Goal: Contribute content: Add original content to the website for others to see

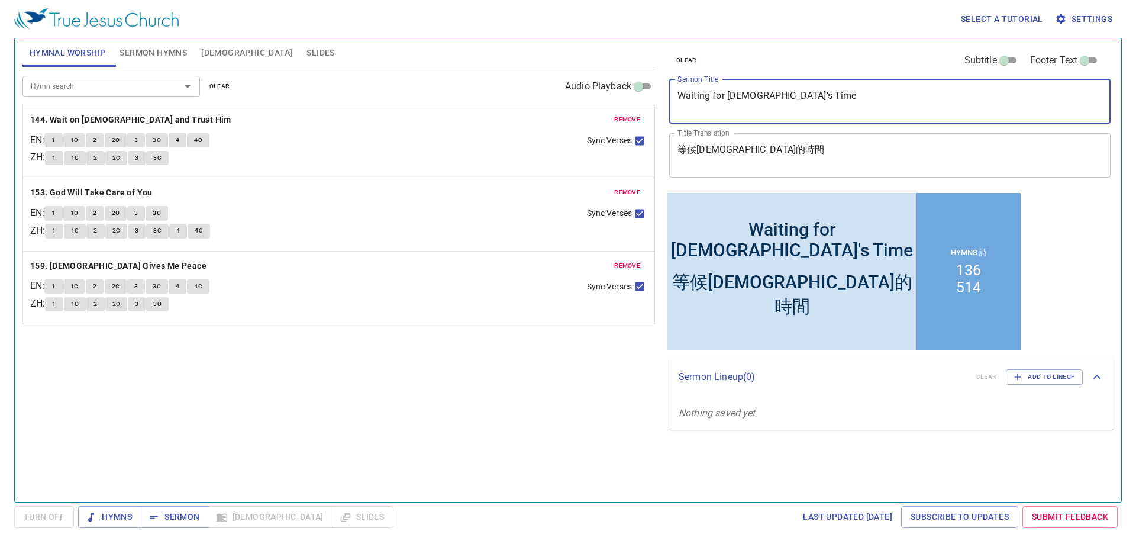
click at [708, 100] on textarea "Waiting for God's Time" at bounding box center [890, 101] width 425 height 22
paste textarea "Prosper In All - The Dying Charge of [PERSON_NAME] (1)"
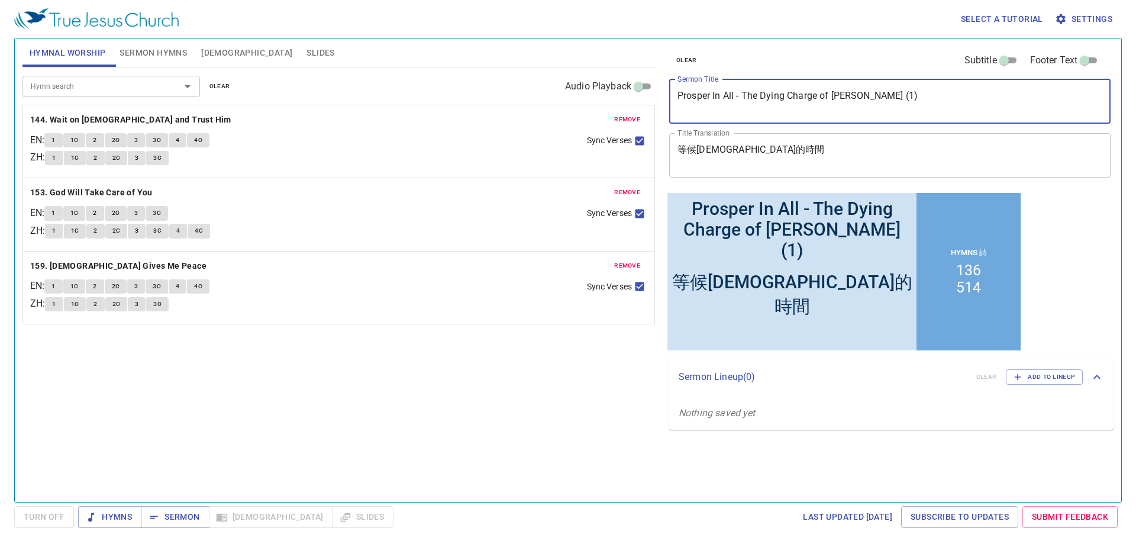
type textarea "Prosper In All - The Dying Charge of [PERSON_NAME] (1)"
click at [757, 157] on textarea "等候神的時間" at bounding box center [890, 155] width 425 height 22
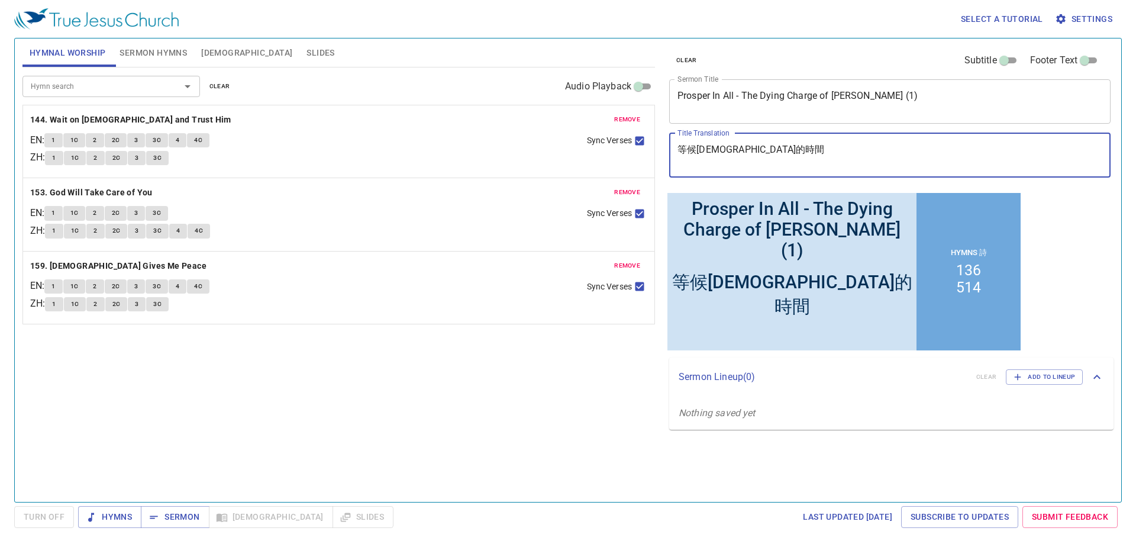
paste textarea "都亨通 - ⼤衛王臨終遺⾔ (1)"
type textarea "盡都亨通 - ⼤衛王臨終遺⾔ (1)"
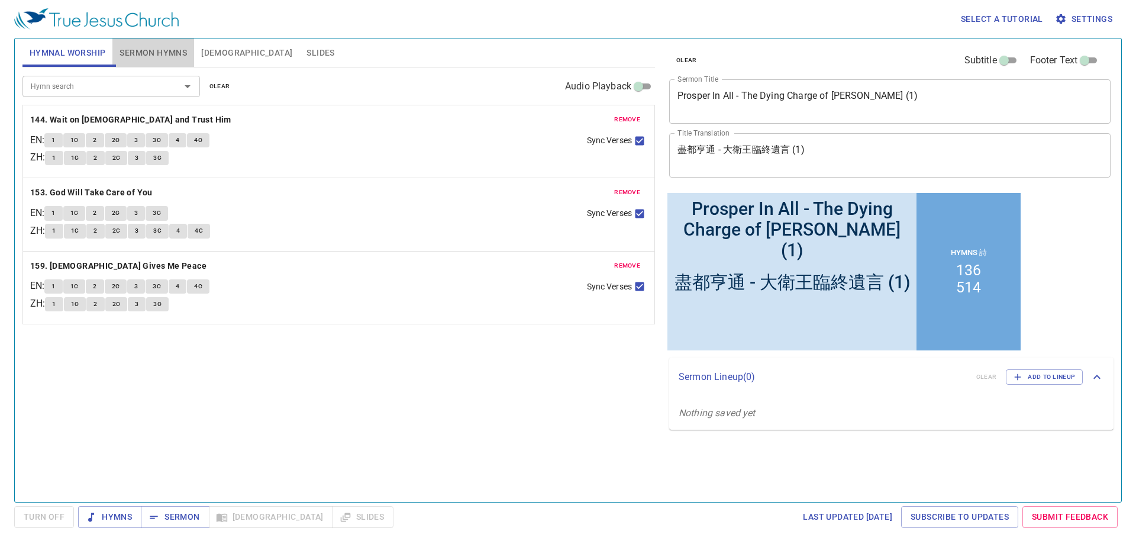
drag, startPoint x: 153, startPoint y: 50, endPoint x: 149, endPoint y: 56, distance: 7.7
click at [153, 50] on span "Sermon Hymns" at bounding box center [153, 53] width 67 height 15
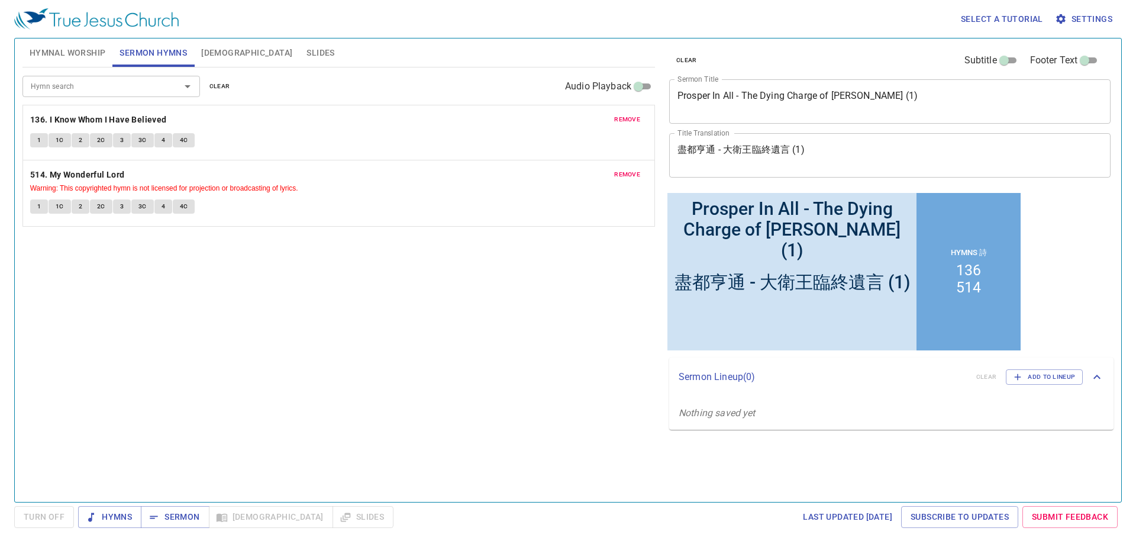
click at [117, 98] on div "Hymn search Hymn search clear Audio Playback" at bounding box center [338, 86] width 633 height 38
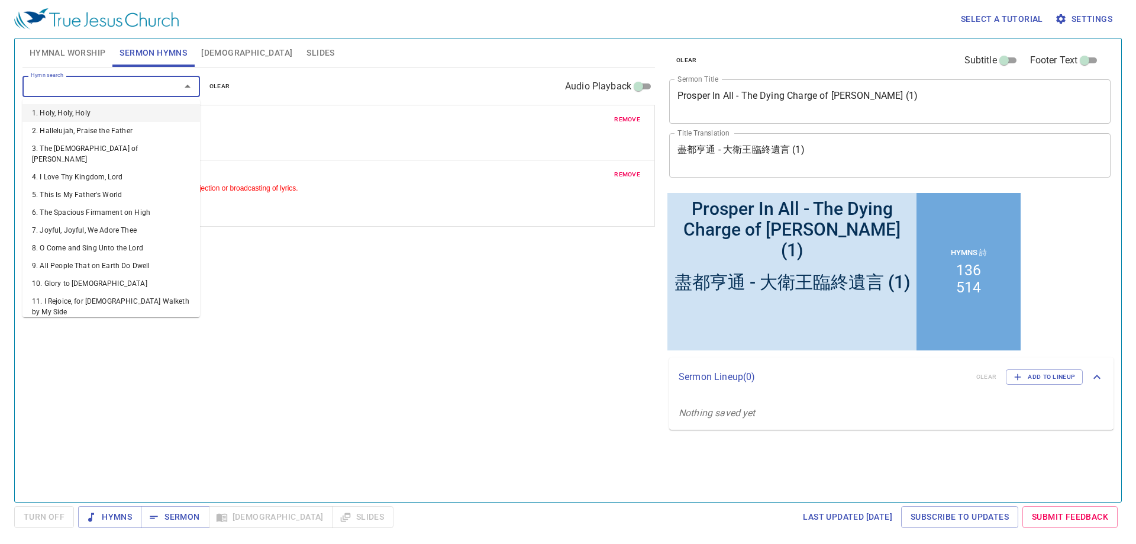
click at [112, 83] on input "Hymn search" at bounding box center [94, 86] width 136 height 14
type input "177"
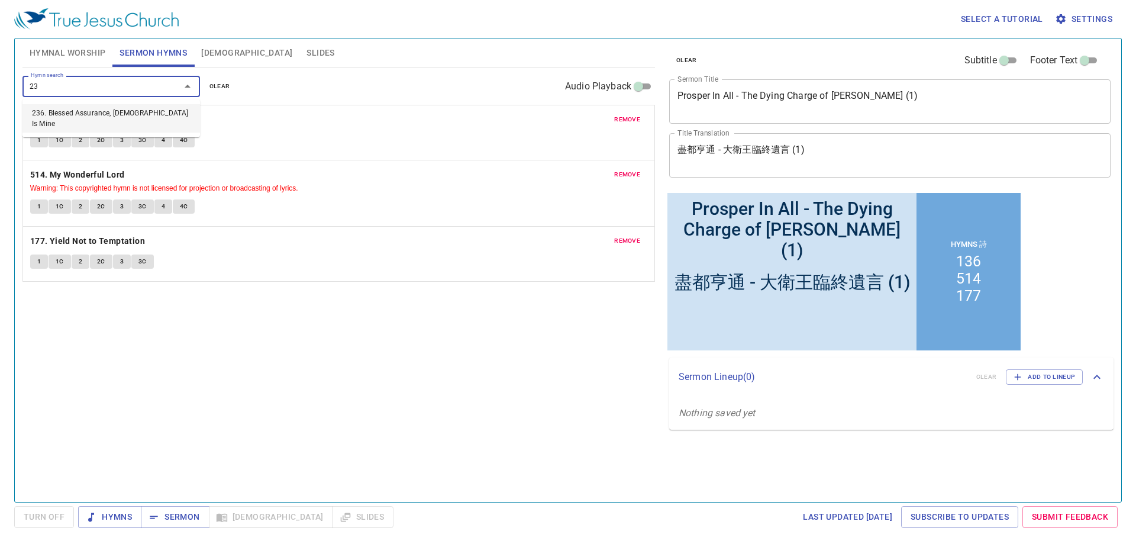
type input "236"
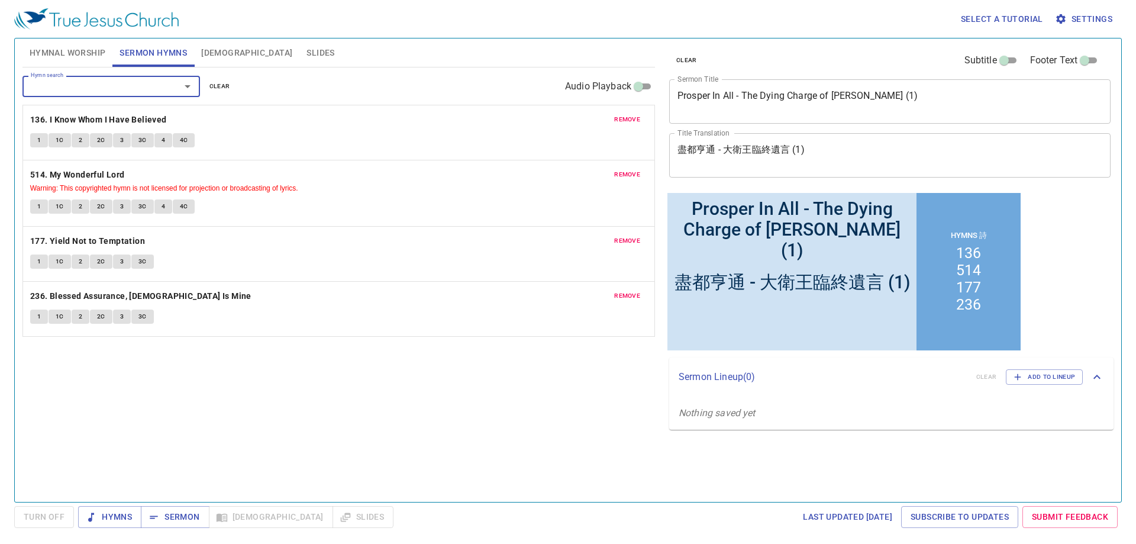
click at [620, 114] on span "remove" at bounding box center [627, 119] width 26 height 11
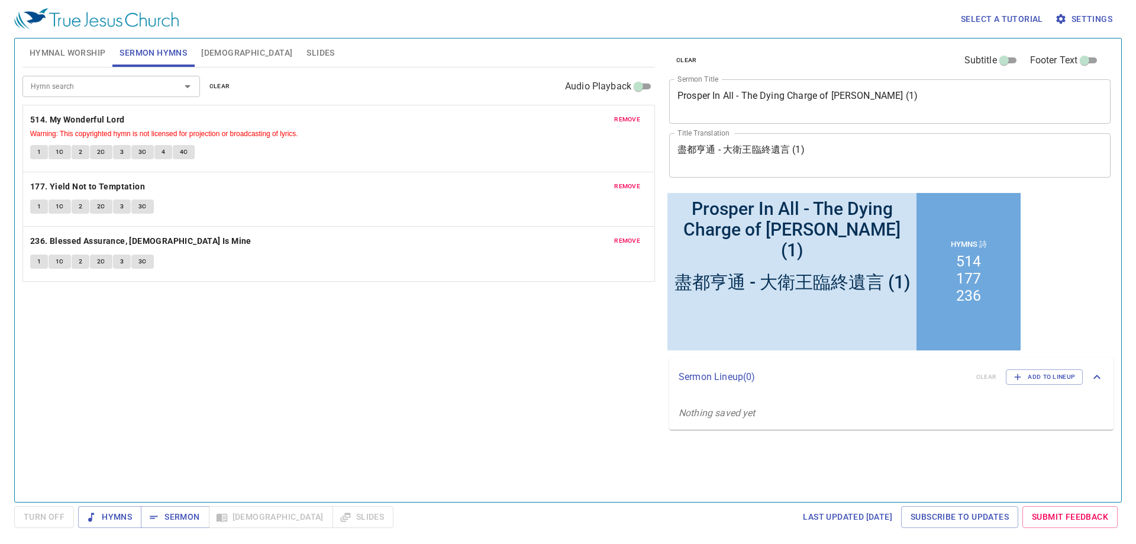
click at [627, 115] on span "remove" at bounding box center [627, 119] width 26 height 11
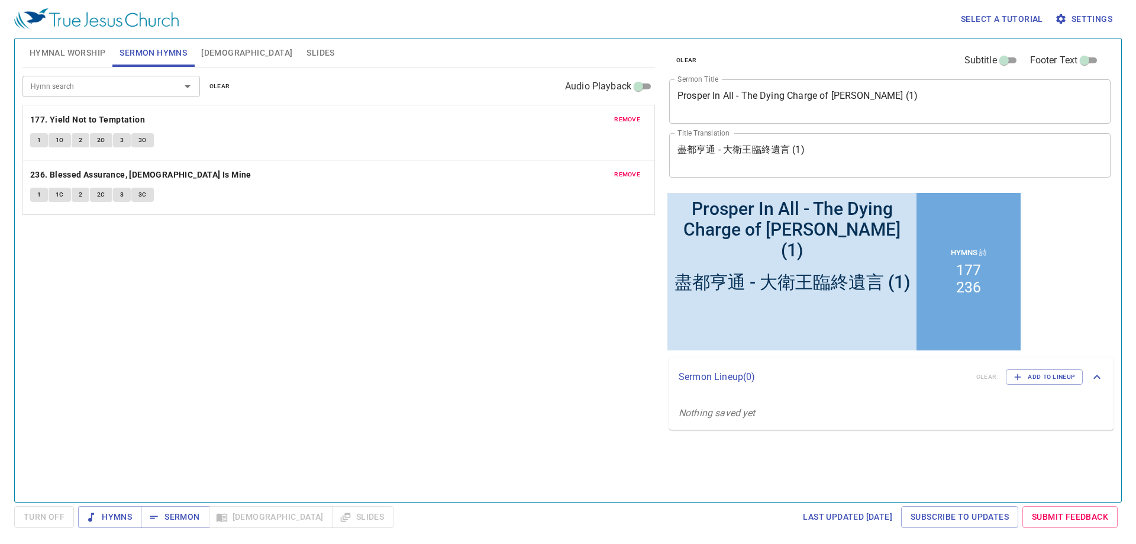
click at [286, 363] on div "Hymn search Hymn search clear Audio Playback remove 177. Yield Not to Temptatio…" at bounding box center [338, 279] width 633 height 424
click at [191, 523] on span "Sermon" at bounding box center [174, 517] width 49 height 15
click at [48, 34] on div "Select a tutorial Settings" at bounding box center [565, 19] width 1103 height 38
click at [65, 55] on span "Hymnal Worship" at bounding box center [68, 53] width 76 height 15
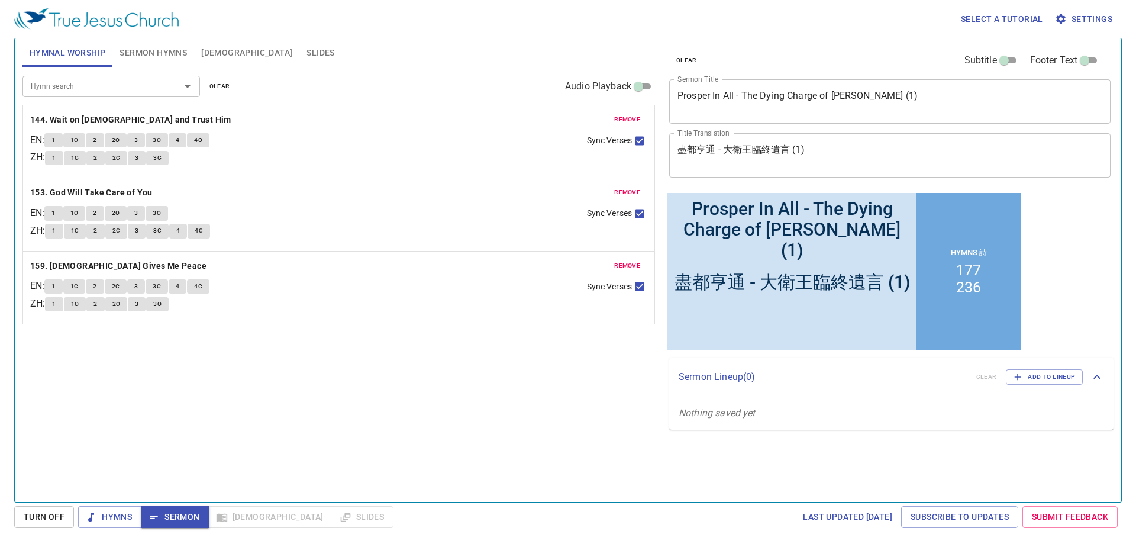
click at [391, 431] on div "Hymn search Hymn search clear Audio Playback remove 144. Wait on God and Trust …" at bounding box center [338, 279] width 633 height 424
click at [265, 398] on div "Hymn search Hymn search clear Audio Playback remove 144. Wait on God and Trust …" at bounding box center [338, 279] width 633 height 424
click at [622, 119] on span "remove" at bounding box center [627, 119] width 26 height 11
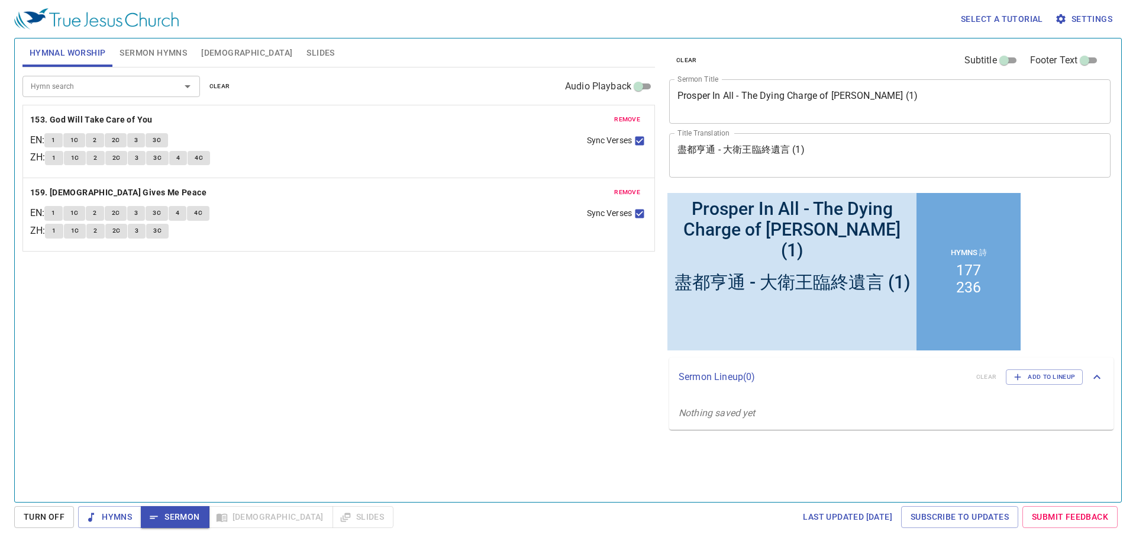
click at [622, 119] on span "remove" at bounding box center [627, 119] width 26 height 11
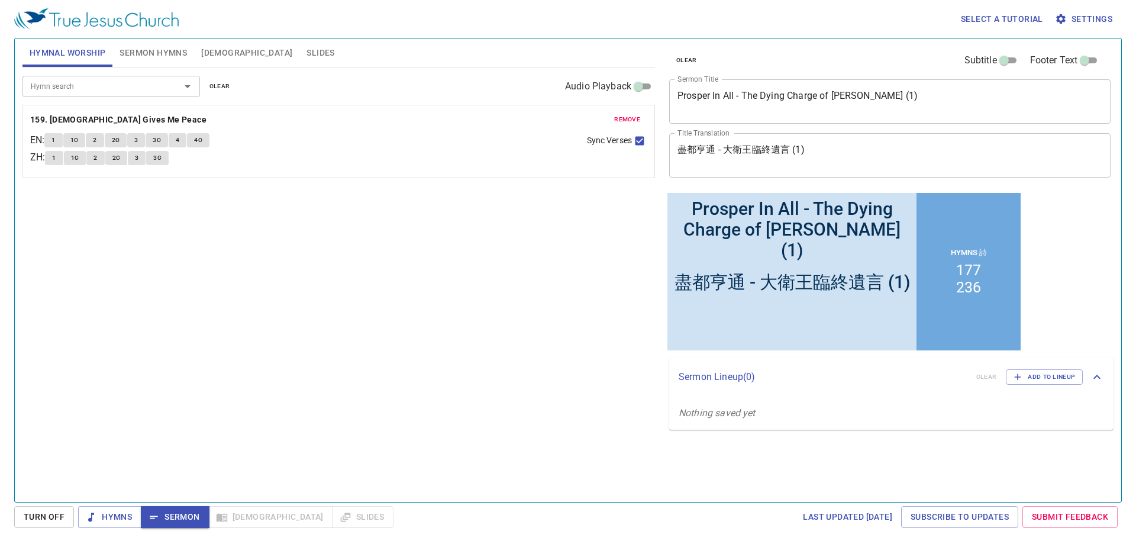
click at [622, 119] on span "remove" at bounding box center [627, 119] width 26 height 11
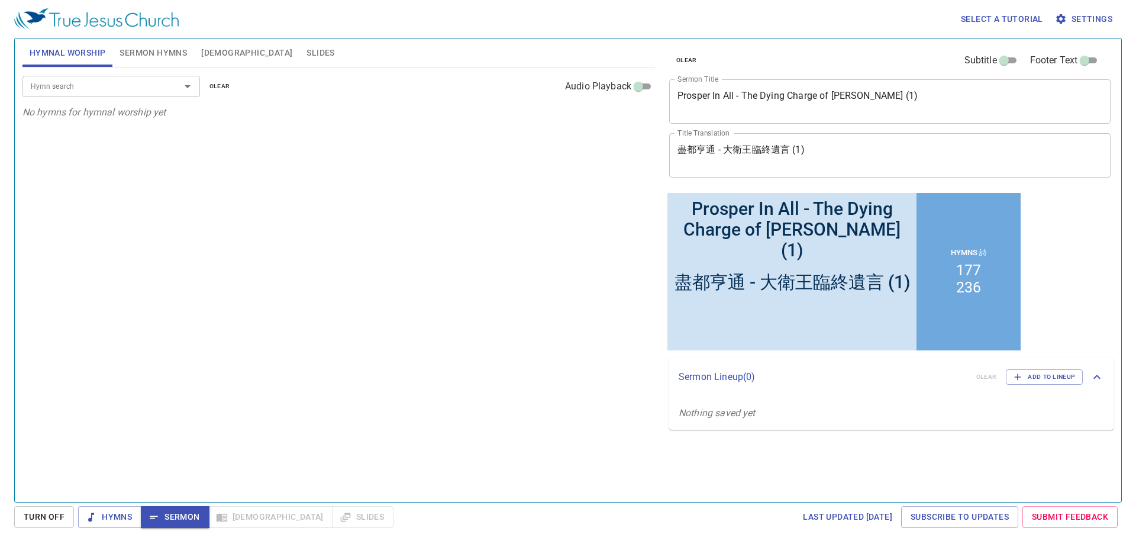
click at [145, 82] on input "Hymn search" at bounding box center [94, 86] width 136 height 14
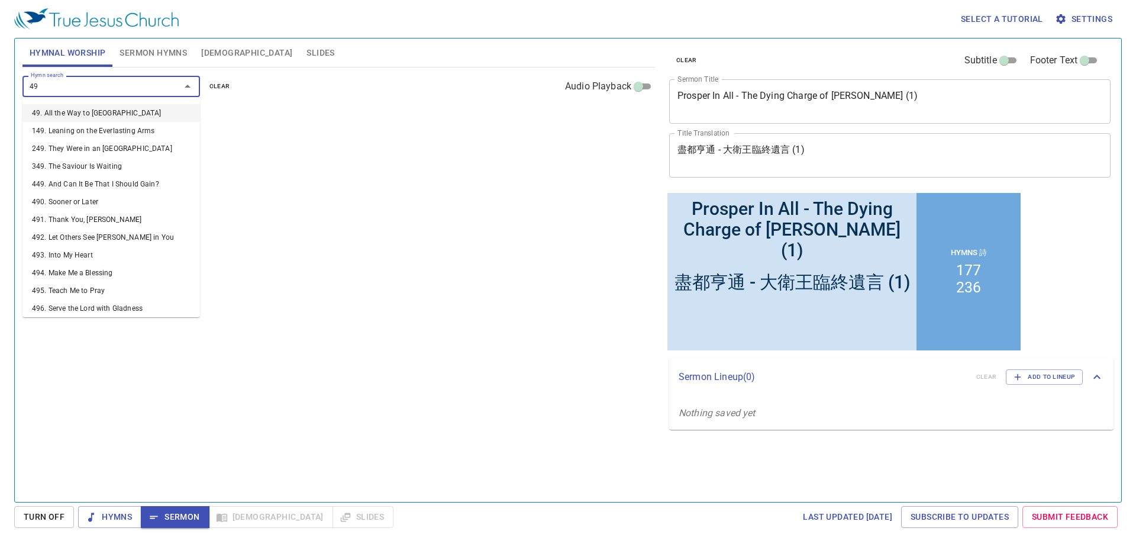
type input "498"
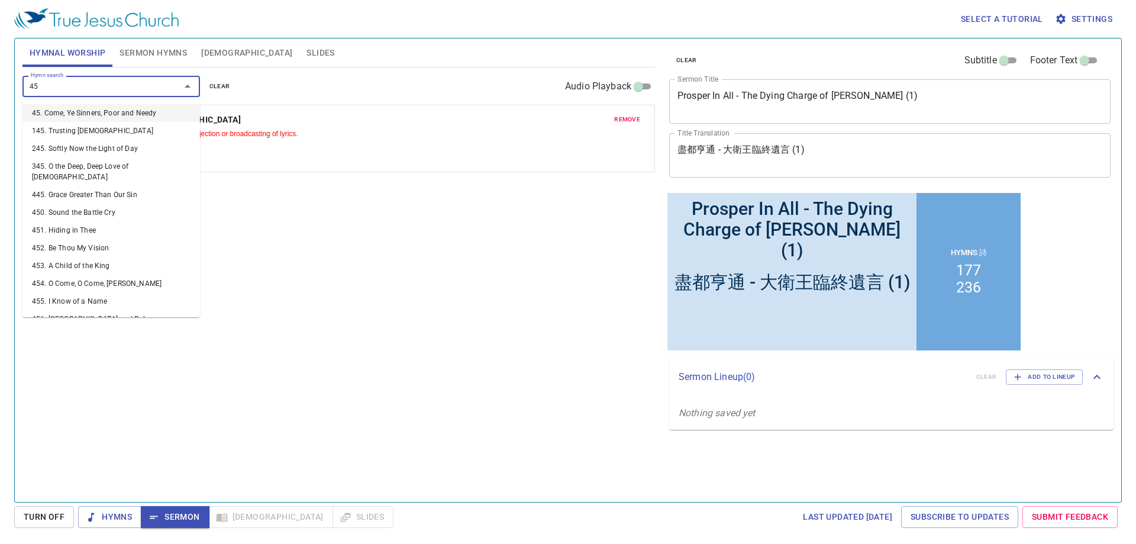
type input "452"
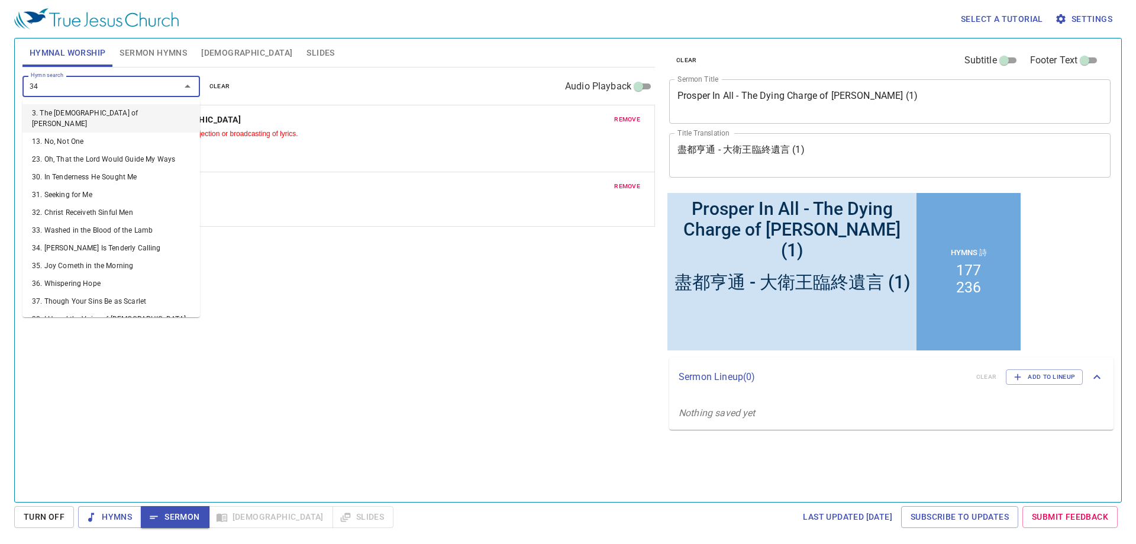
type input "345"
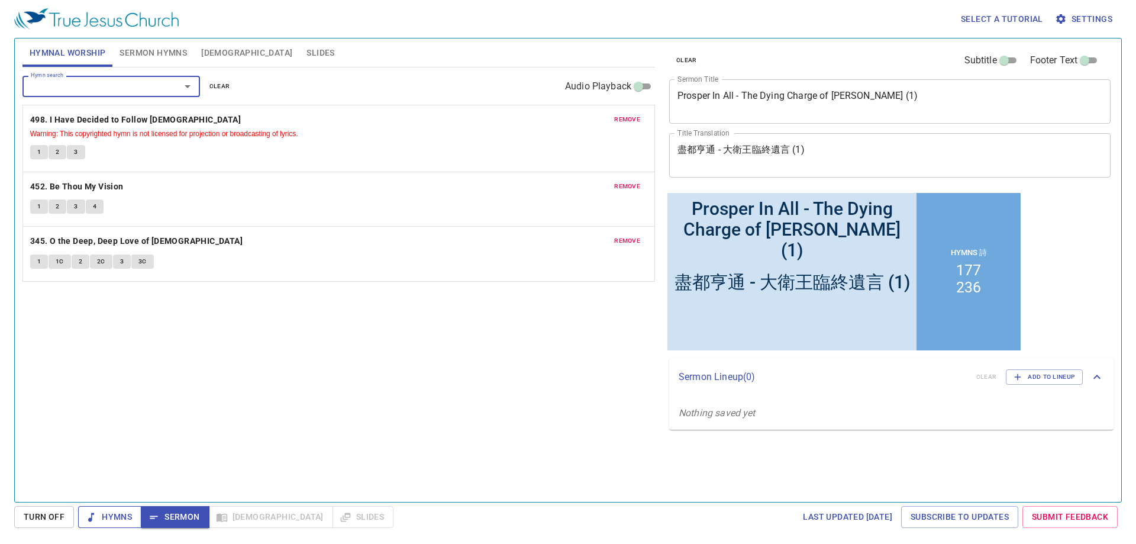
click at [127, 518] on span "Hymns" at bounding box center [110, 517] width 44 height 15
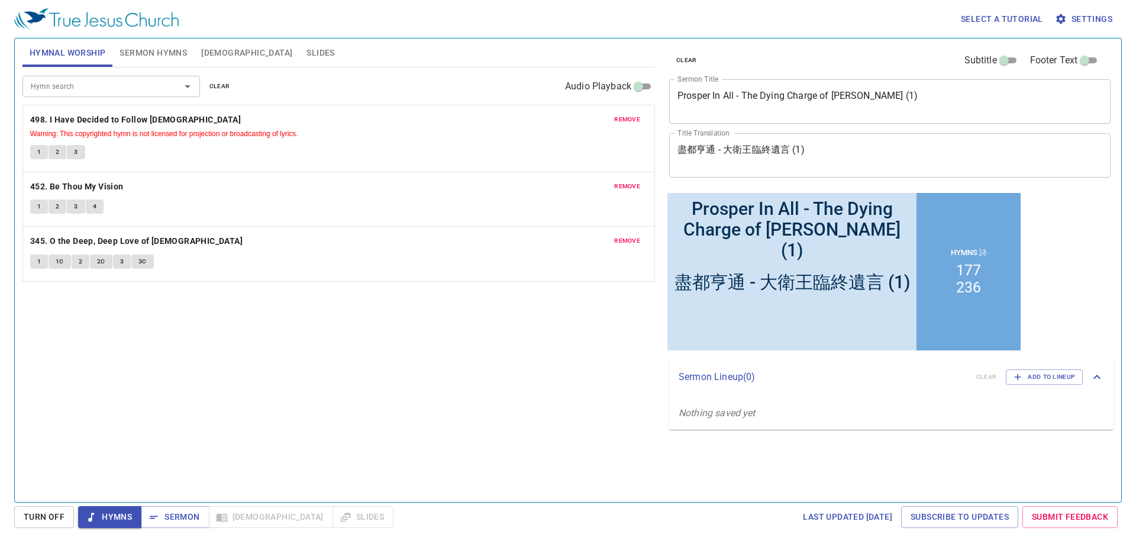
click at [230, 408] on div "Hymn search Hymn search clear Audio Playback remove 498. I Have Decided to Foll…" at bounding box center [338, 279] width 633 height 424
click at [181, 382] on div "Hymn search Hymn search clear Audio Playback remove 498. I Have Decided to Foll…" at bounding box center [338, 279] width 633 height 424
click at [72, 116] on b "498. I Have Decided to Follow [DEMOGRAPHIC_DATA]" at bounding box center [135, 119] width 211 height 15
click at [33, 155] on button "1" at bounding box center [39, 152] width 18 height 14
click at [160, 332] on div "Hymn search Hymn search clear Audio Playback remove 498. I Have Decided to Foll…" at bounding box center [338, 279] width 633 height 424
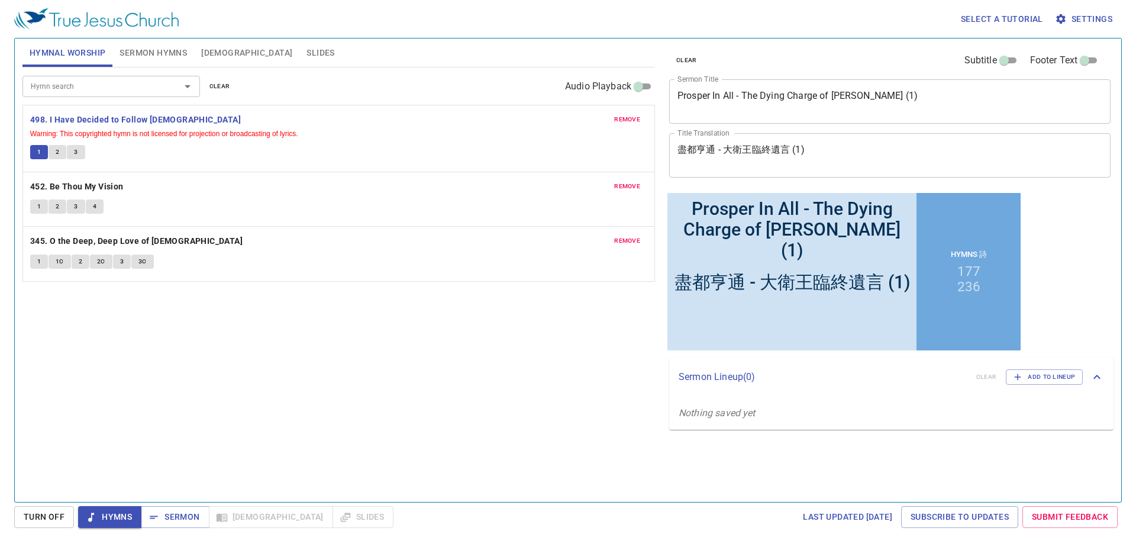
click at [130, 405] on div "Hymn search Hymn search clear Audio Playback remove 498. I Have Decided to Foll…" at bounding box center [338, 279] width 633 height 424
click at [168, 413] on div "Hymn search Hymn search clear Audio Playback remove 498. I Have Decided to Foll…" at bounding box center [338, 279] width 633 height 424
click at [207, 409] on div "Hymn search Hymn search clear Audio Playback remove 498. I Have Decided to Foll…" at bounding box center [338, 279] width 633 height 424
click at [86, 186] on b "452. Be Thou My Vision" at bounding box center [77, 186] width 94 height 15
click at [234, 358] on div "Hymn search Hymn search clear Audio Playback remove 498. I Have Decided to Foll…" at bounding box center [338, 279] width 633 height 424
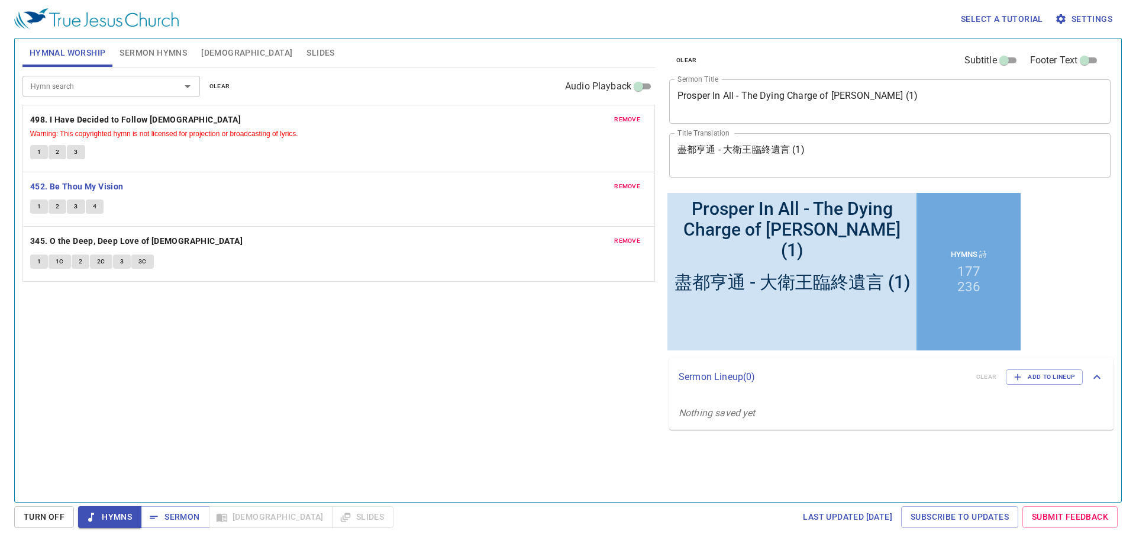
click at [40, 211] on span "1" at bounding box center [39, 206] width 4 height 11
click at [208, 331] on div "Hymn search Hymn search clear Audio Playback remove 498. I Have Decided to Foll…" at bounding box center [338, 279] width 633 height 424
click at [243, 375] on div "Hymn search Hymn search clear Audio Playback remove 498. I Have Decided to Foll…" at bounding box center [338, 279] width 633 height 424
click at [175, 338] on div "Hymn search Hymn search clear Audio Playback remove 498. I Have Decided to Foll…" at bounding box center [338, 279] width 633 height 424
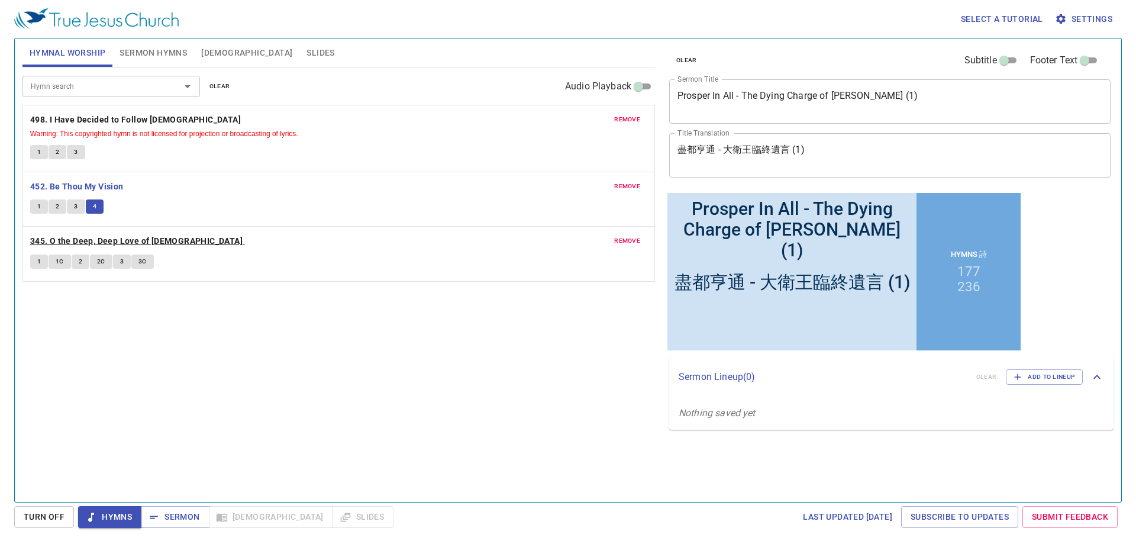
click at [137, 243] on b "345. O the Deep, Deep Love of [DEMOGRAPHIC_DATA]" at bounding box center [136, 241] width 212 height 15
click at [174, 348] on div "Hymn search Hymn search clear Audio Playback remove 498. I Have Decided to Foll…" at bounding box center [338, 279] width 633 height 424
click at [37, 260] on span "1" at bounding box center [39, 261] width 4 height 11
click at [123, 350] on div "Hymn search Hymn search clear Audio Playback remove 498. I Have Decided to Foll…" at bounding box center [338, 279] width 633 height 424
click at [249, 444] on div "Hymn search Hymn search clear Audio Playback remove 498. I Have Decided to Foll…" at bounding box center [338, 279] width 633 height 424
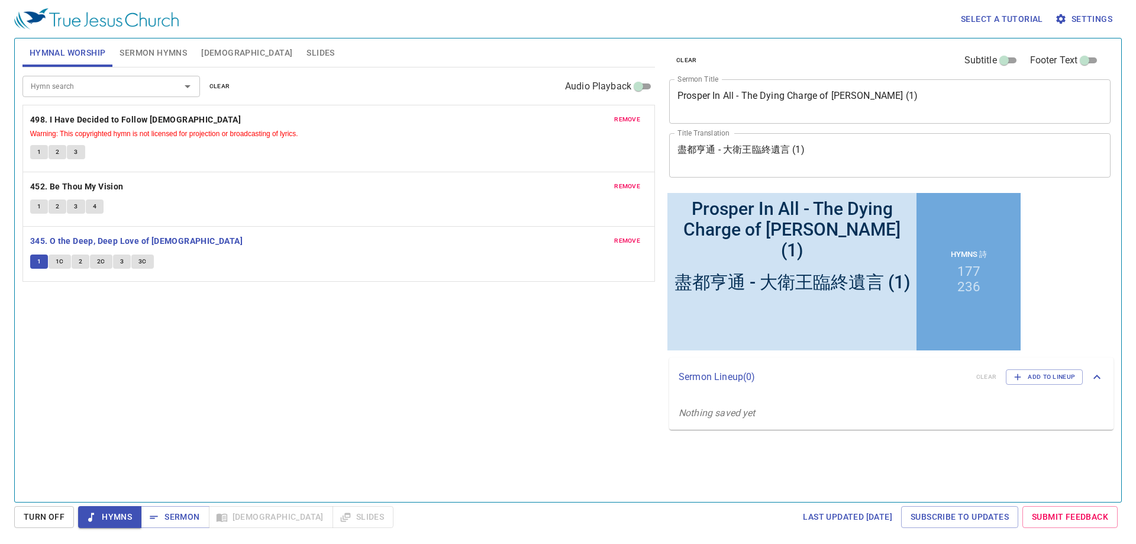
click at [294, 406] on div "Hymn search Hymn search clear Audio Playback remove 498. I Have Decided to Foll…" at bounding box center [338, 279] width 633 height 424
click at [401, 408] on div "Hymn search Hymn search clear Audio Playback remove 498. I Have Decided to Foll…" at bounding box center [338, 279] width 633 height 424
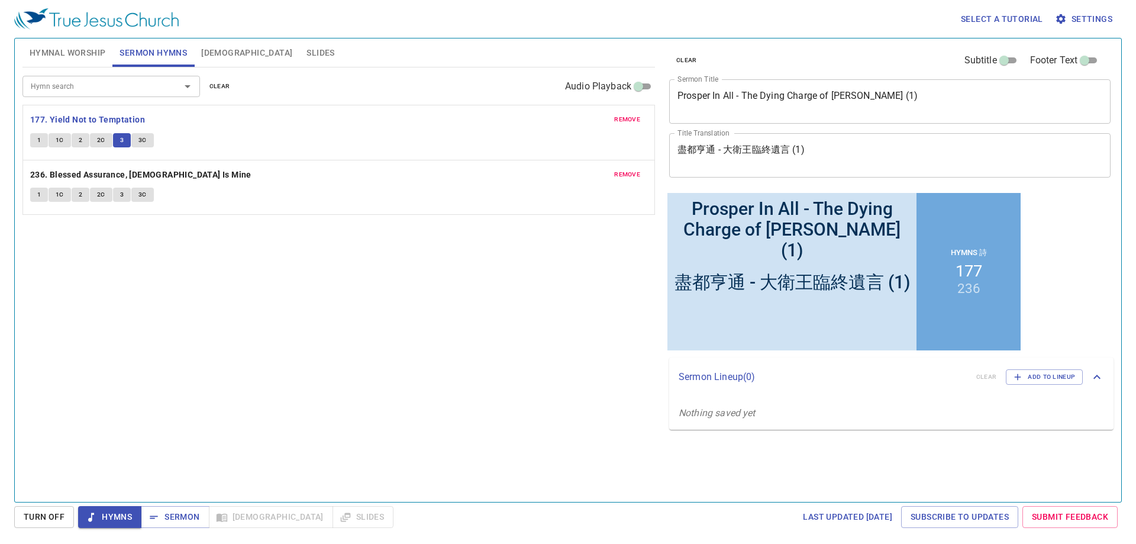
click at [221, 302] on div "Hymn search Hymn search clear Audio Playback remove 177. Yield Not to Temptatio…" at bounding box center [338, 279] width 633 height 424
click at [178, 515] on span "Sermon" at bounding box center [174, 517] width 49 height 15
